Goal: Task Accomplishment & Management: Use online tool/utility

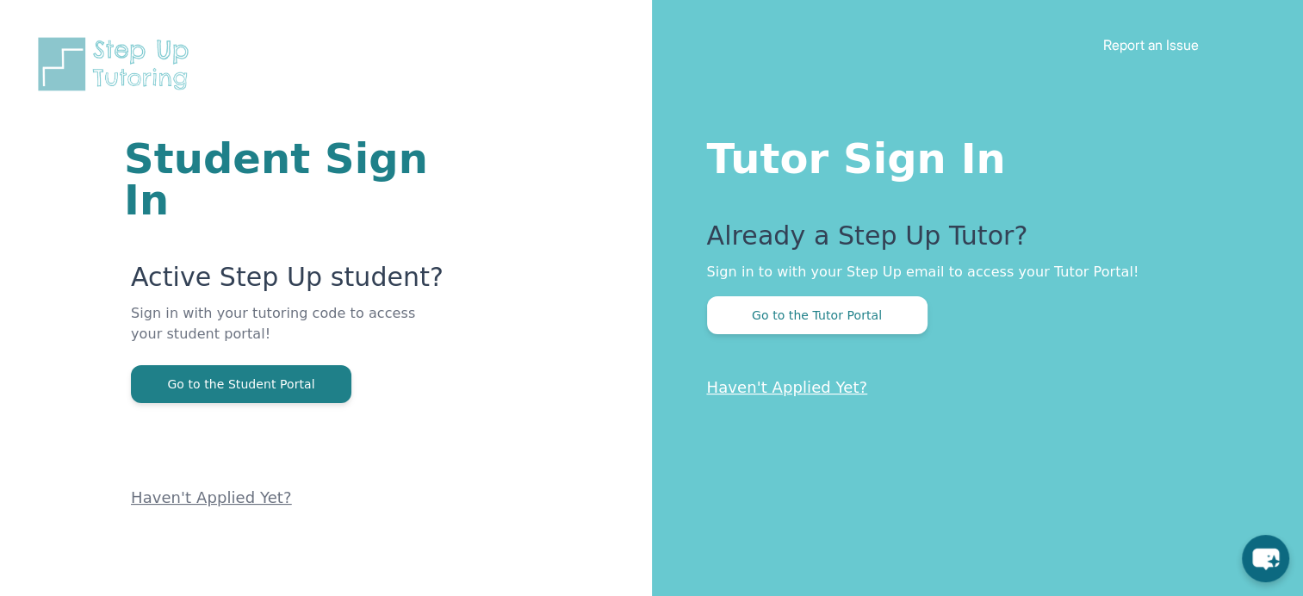
click at [844, 256] on p "Already a Step Up Tutor?" at bounding box center [971, 241] width 528 height 41
click at [831, 315] on button "Go to the Tutor Portal" at bounding box center [817, 315] width 221 height 38
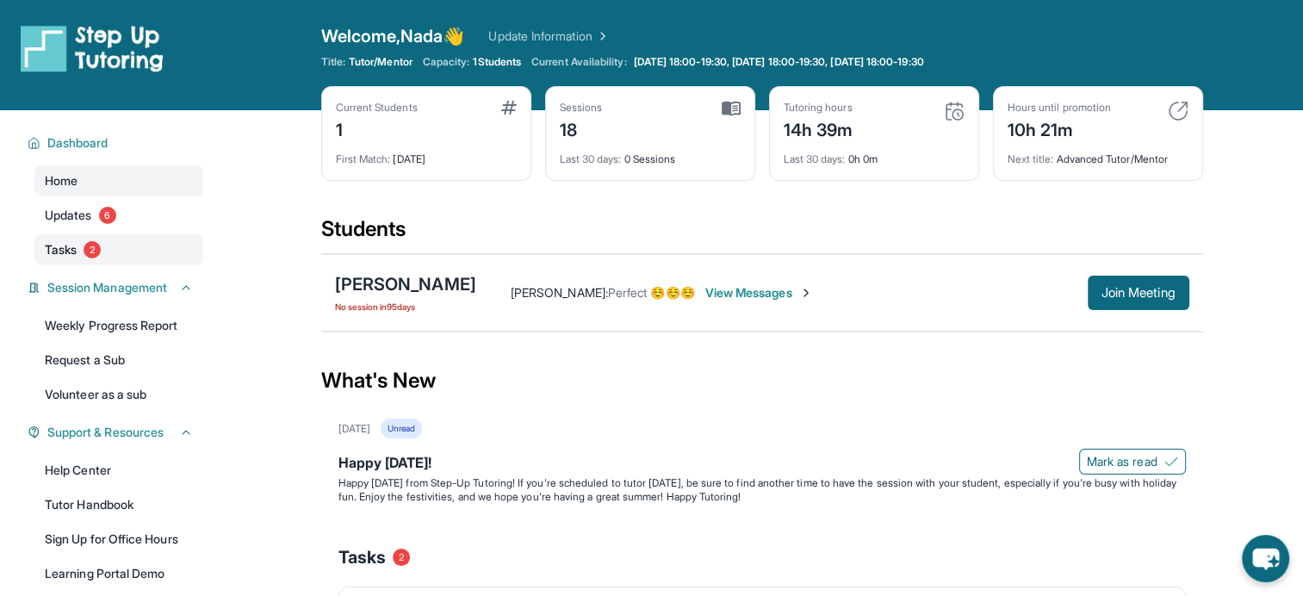
click at [130, 238] on link "Tasks 2" at bounding box center [118, 249] width 169 height 31
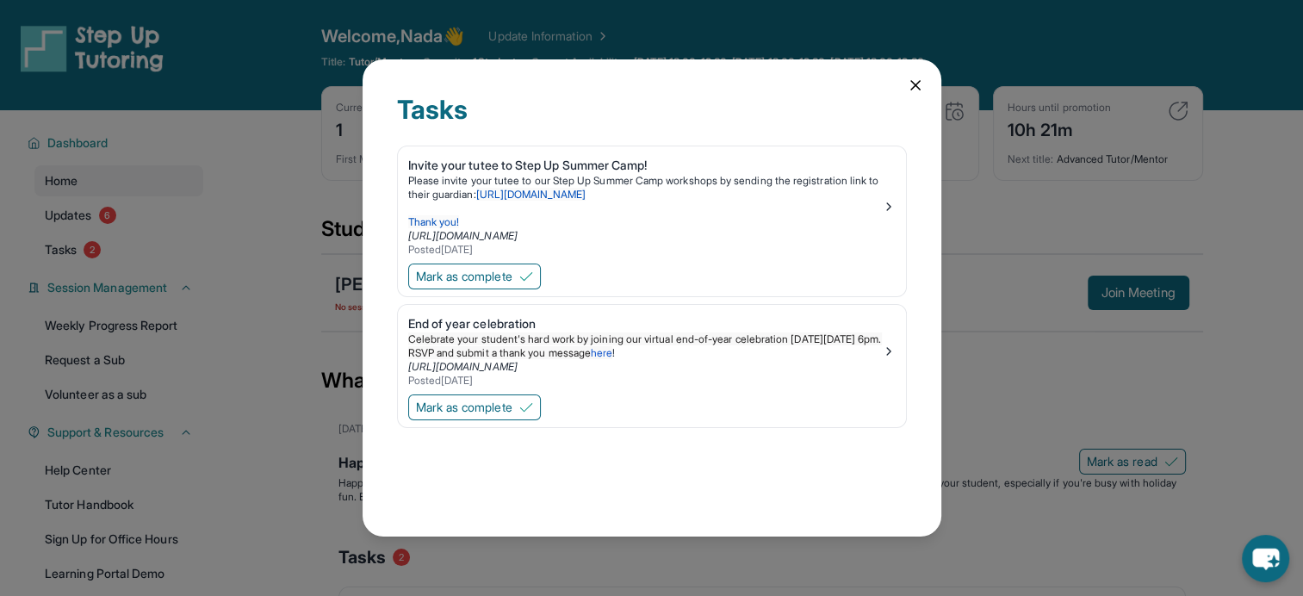
click at [901, 90] on div "Tasks Invite your tutee to Step Up Summer Camp! Please invite your tutee to our…" at bounding box center [652, 297] width 579 height 477
click at [923, 72] on div "Tasks Invite your tutee to Step Up Summer Camp! Please invite your tutee to our…" at bounding box center [652, 297] width 579 height 477
click at [899, 78] on div "Tasks Invite your tutee to Step Up Summer Camp! Please invite your tutee to our…" at bounding box center [652, 297] width 579 height 477
click at [913, 82] on icon at bounding box center [915, 85] width 17 height 17
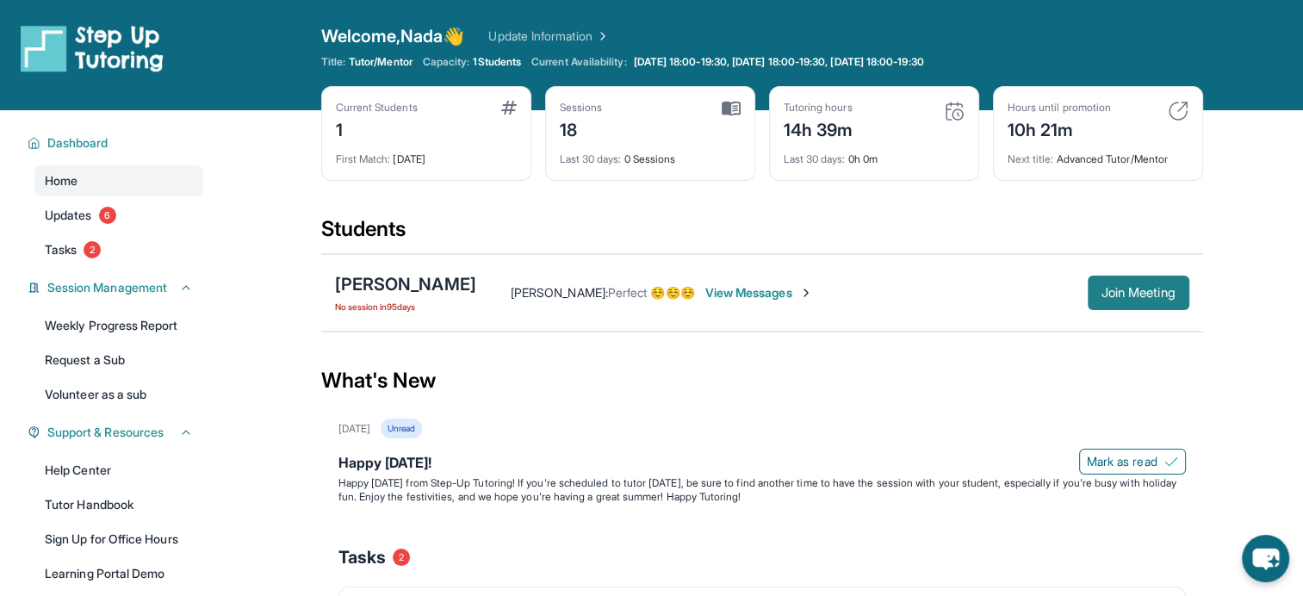
click at [1143, 296] on span "Join Meeting" at bounding box center [1139, 293] width 74 height 10
